Goal: Task Accomplishment & Management: Use online tool/utility

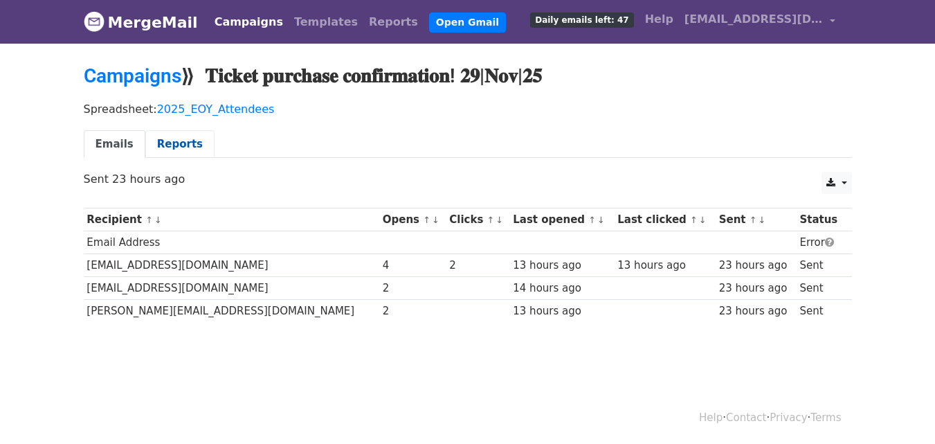
click at [163, 144] on link "Reports" at bounding box center [179, 144] width 69 height 28
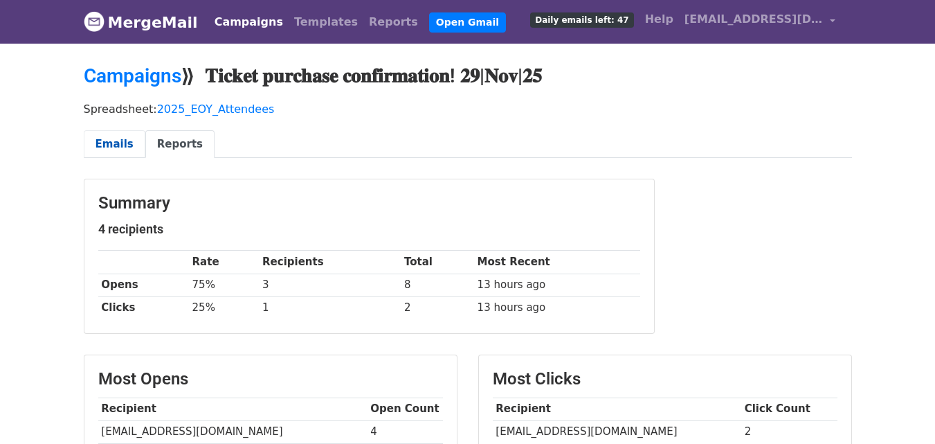
click at [102, 146] on link "Emails" at bounding box center [115, 144] width 62 height 28
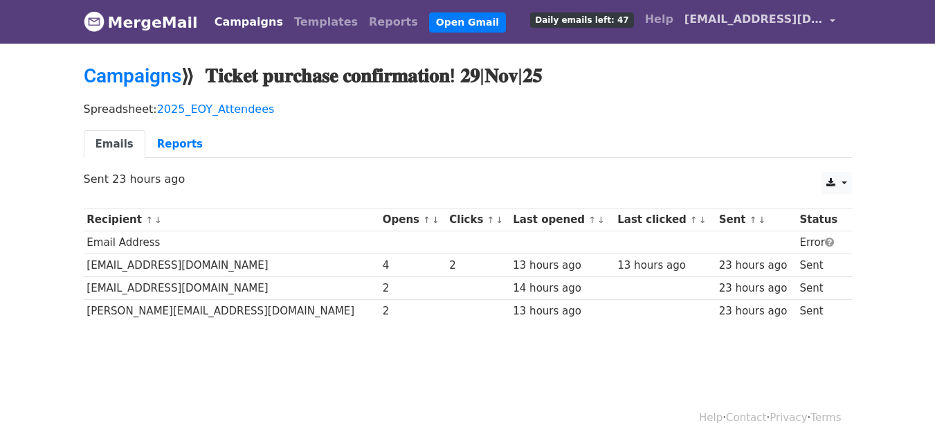
click at [835, 23] on link "[EMAIL_ADDRESS][DOMAIN_NAME]" at bounding box center [760, 22] width 162 height 33
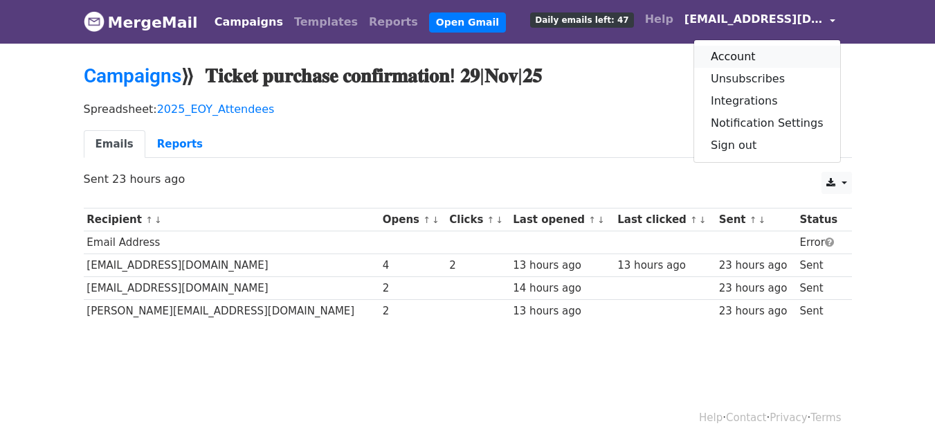
click at [795, 59] on link "Account" at bounding box center [767, 57] width 146 height 22
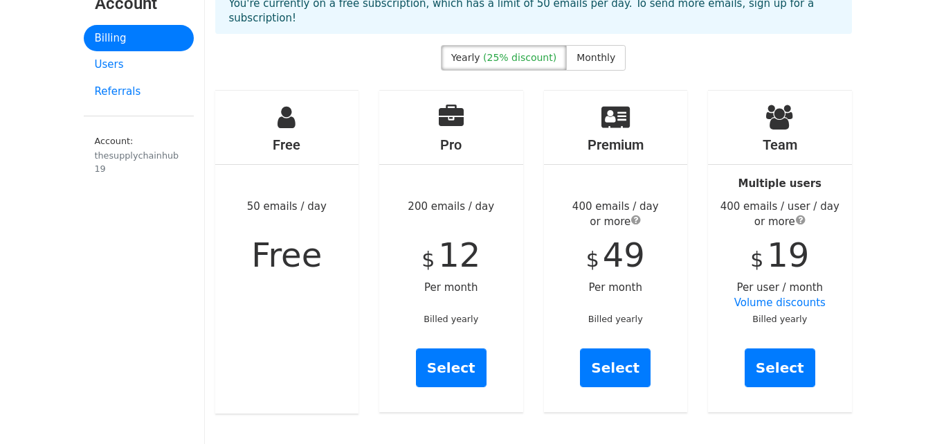
scroll to position [70, 0]
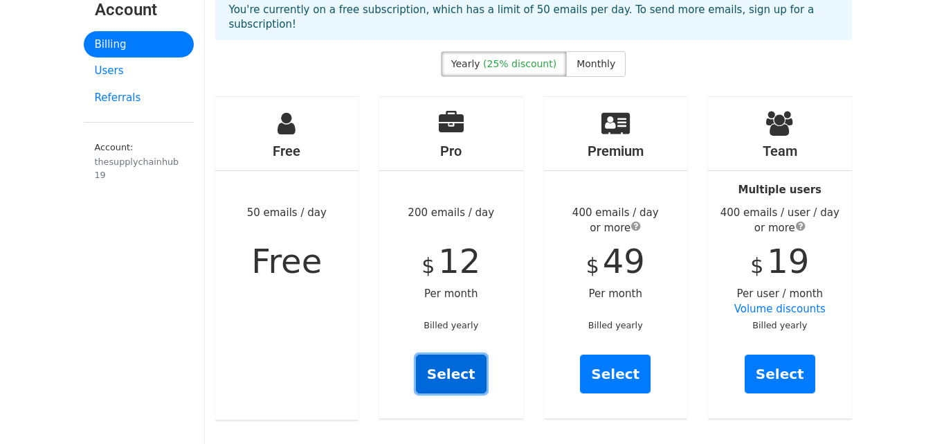
click at [435, 357] on link "Select" at bounding box center [451, 373] width 71 height 39
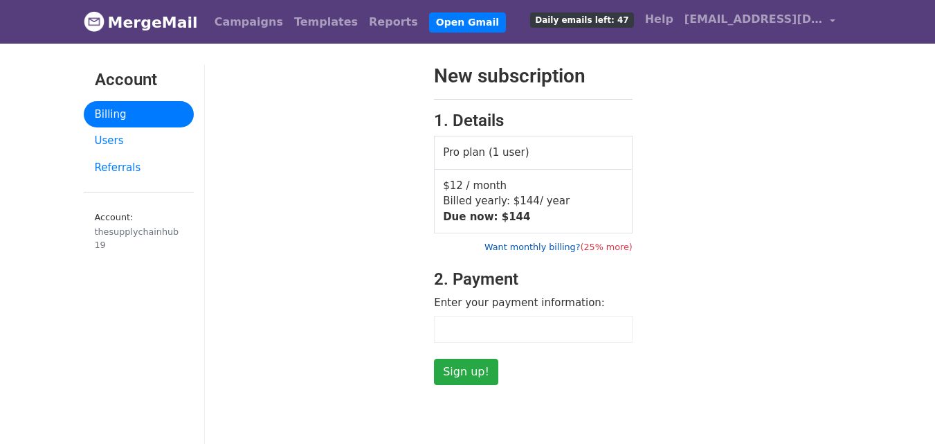
click at [546, 244] on link "Want monthly billing? (25% more)" at bounding box center [559, 247] width 148 height 10
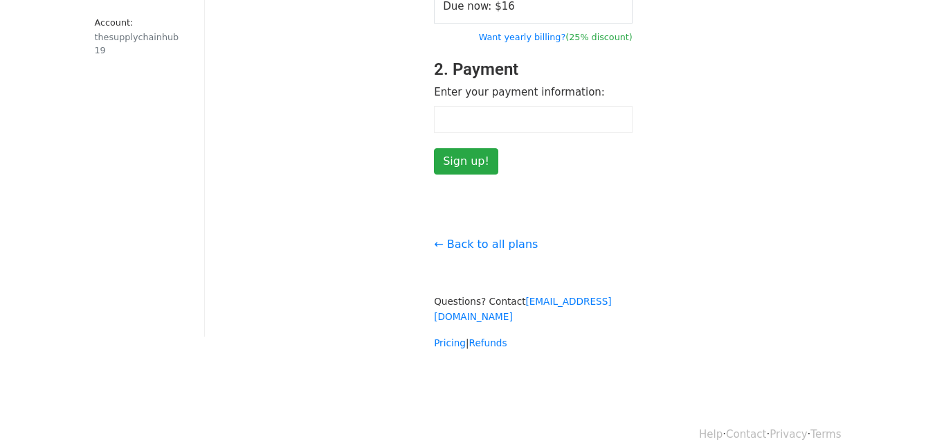
scroll to position [198, 0]
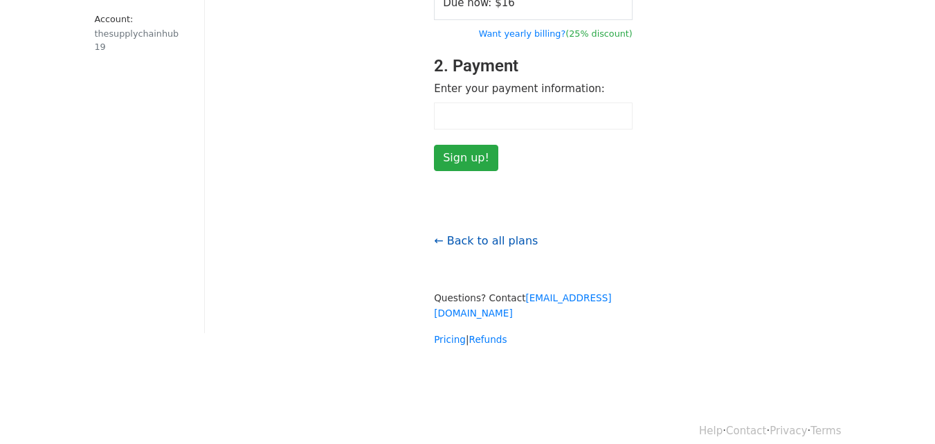
click at [467, 234] on link "← Back to all plans" at bounding box center [486, 240] width 104 height 13
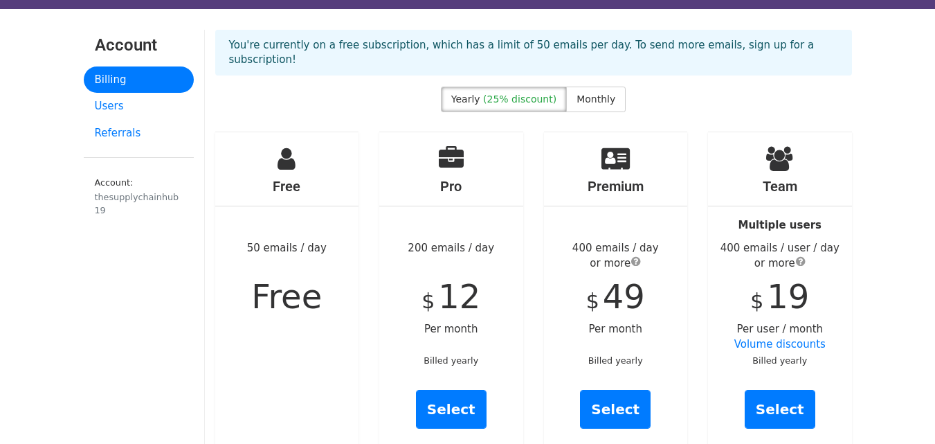
scroll to position [44, 0]
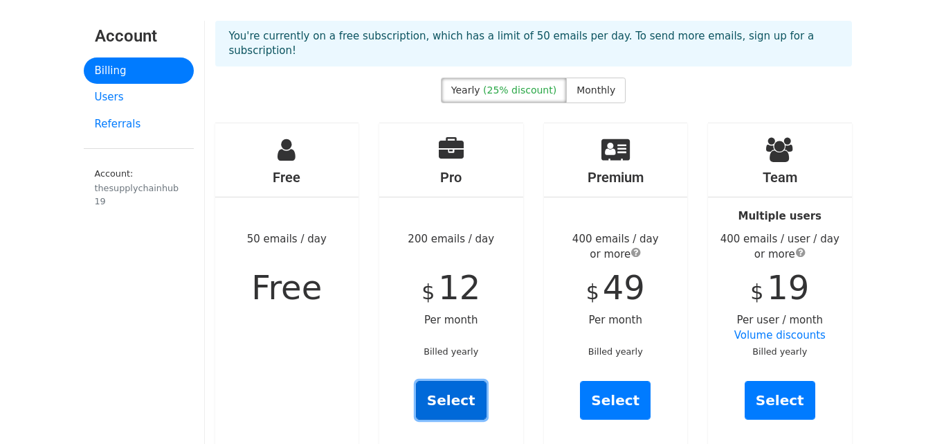
click at [456, 395] on link "Select" at bounding box center [451, 400] width 71 height 39
click at [587, 96] on span "Monthly" at bounding box center [596, 89] width 39 height 11
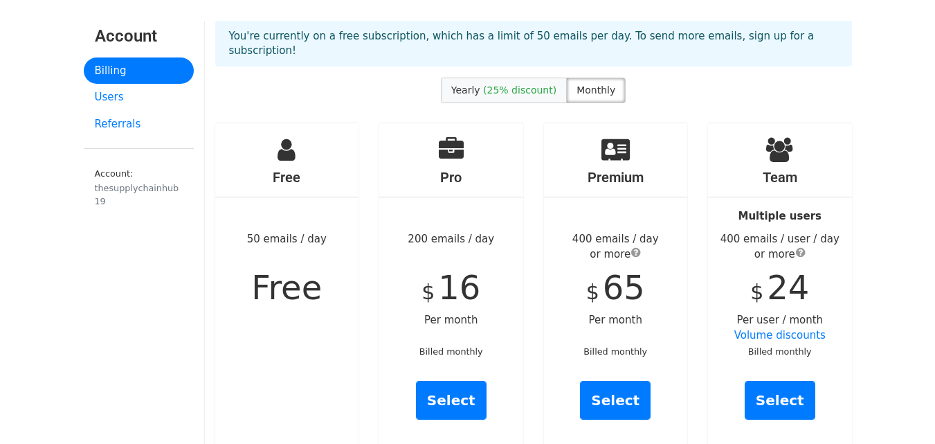
click at [502, 96] on span "(25% discount)" at bounding box center [519, 89] width 73 height 11
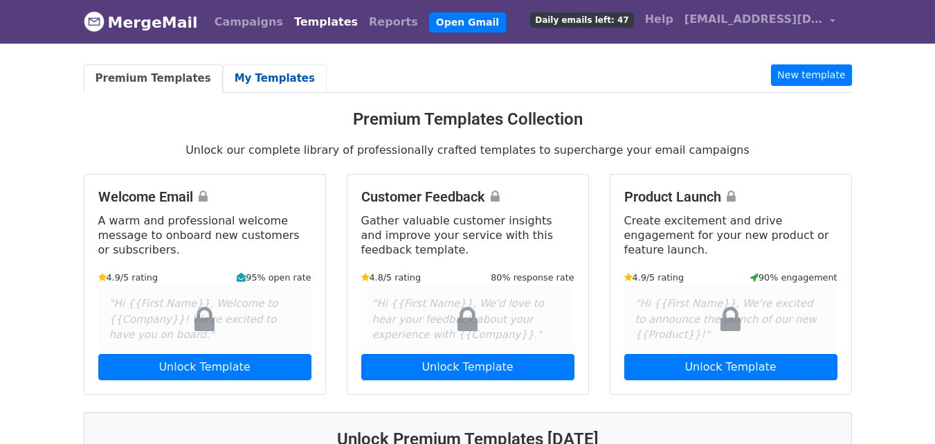
click at [229, 85] on link "My Templates" at bounding box center [275, 78] width 104 height 28
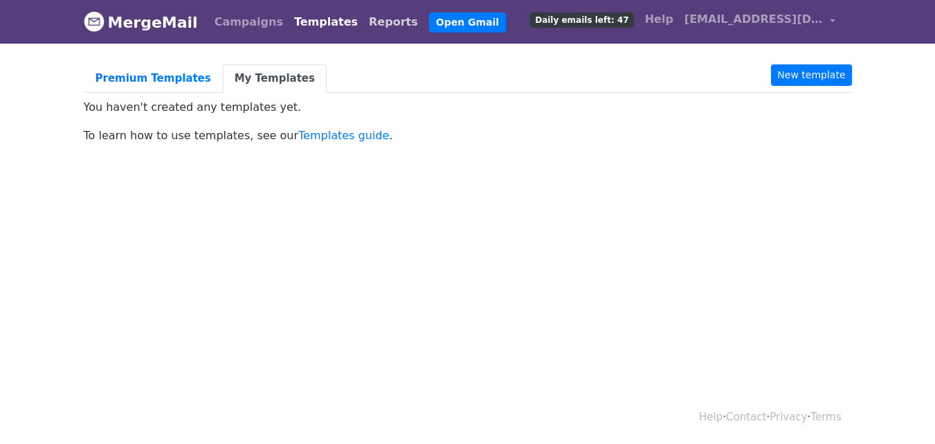
click at [363, 19] on link "Reports" at bounding box center [393, 22] width 60 height 28
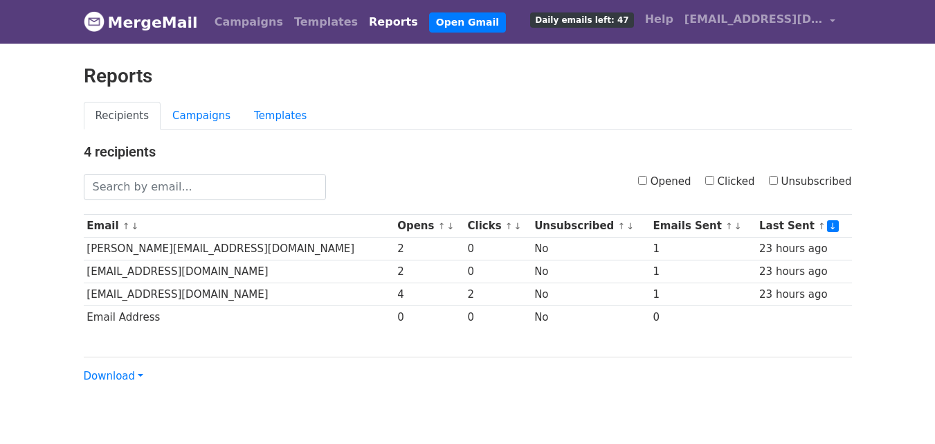
scroll to position [52, 0]
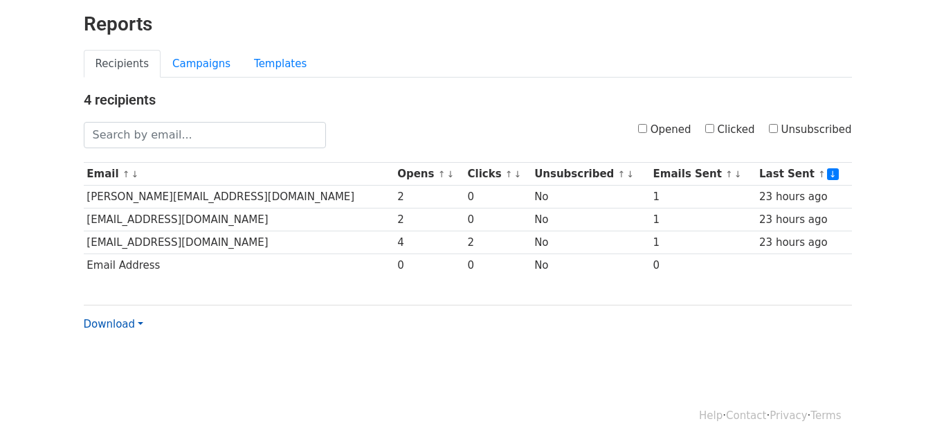
click at [137, 323] on link "Download" at bounding box center [114, 324] width 60 height 12
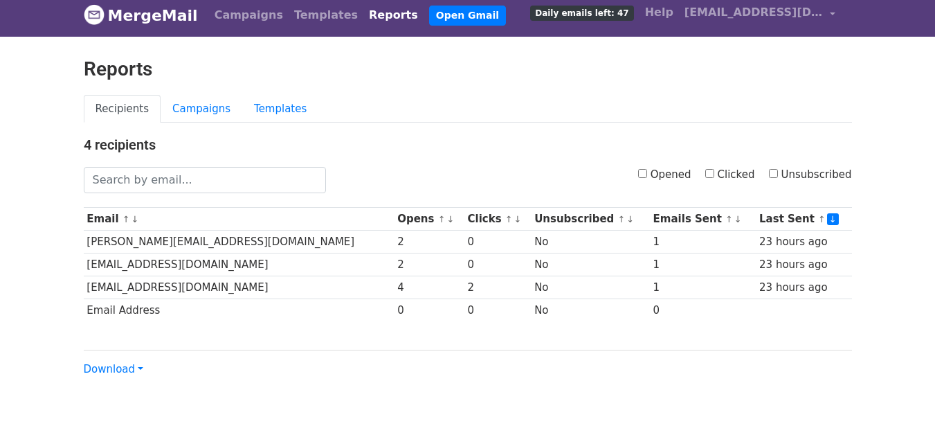
scroll to position [0, 0]
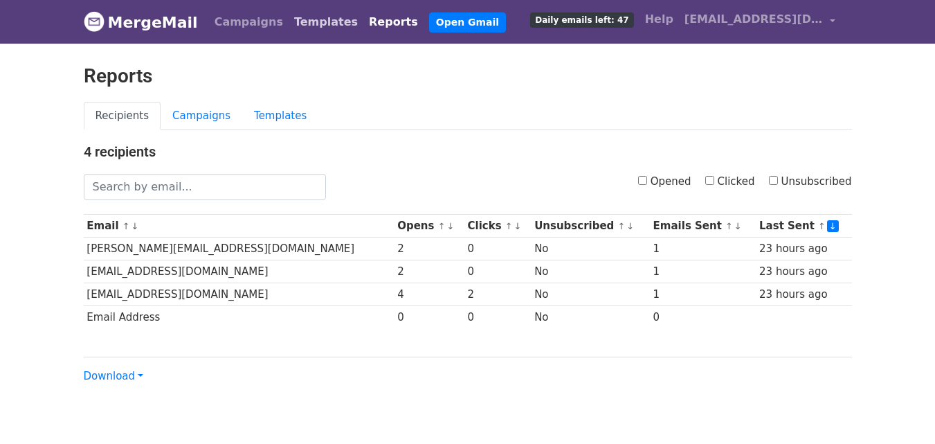
click at [295, 21] on link "Templates" at bounding box center [326, 22] width 75 height 28
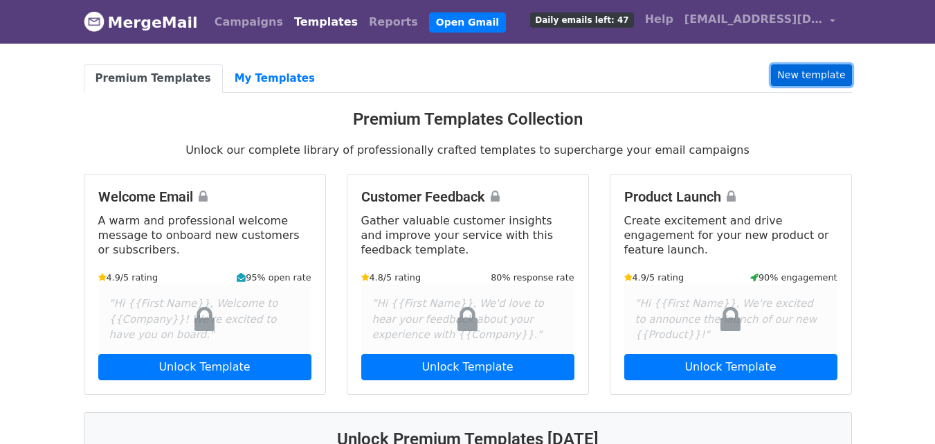
click at [803, 78] on link "New template" at bounding box center [811, 74] width 80 height 21
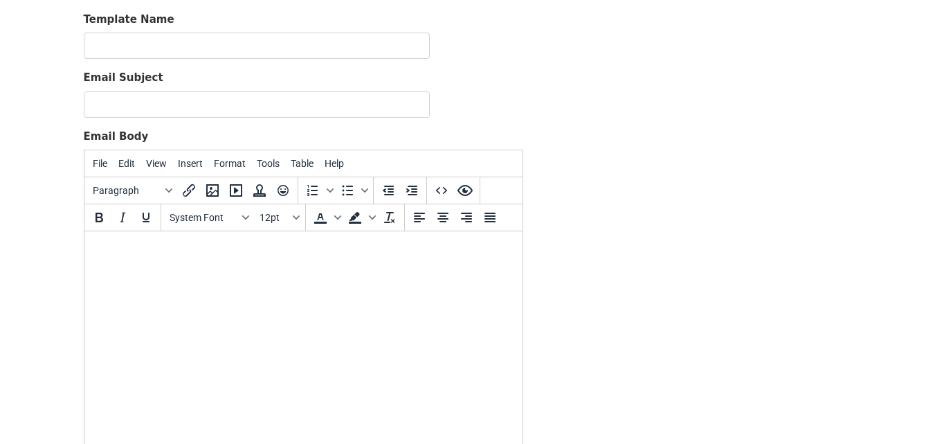
scroll to position [91, 0]
click at [237, 168] on span "Format" at bounding box center [230, 162] width 32 height 11
